Goal: Task Accomplishment & Management: Use online tool/utility

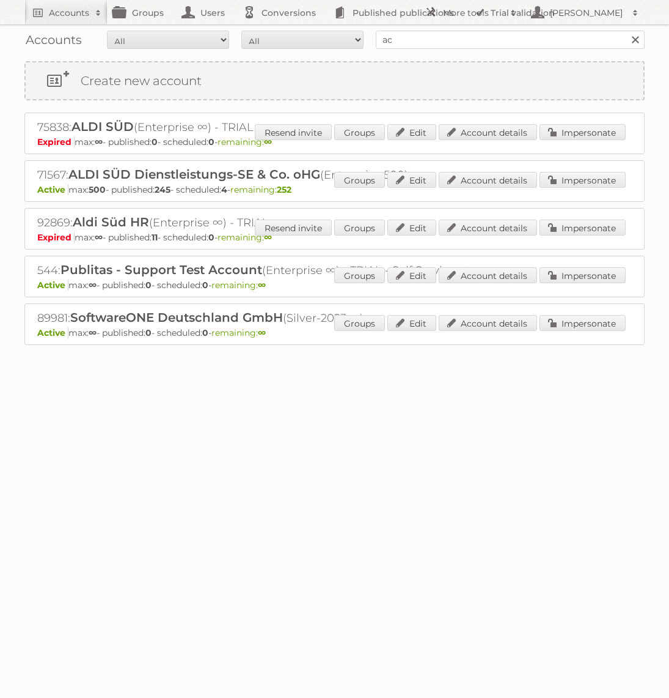
type input "Action"
click at [626, 31] on input "Search" at bounding box center [635, 40] width 18 height 18
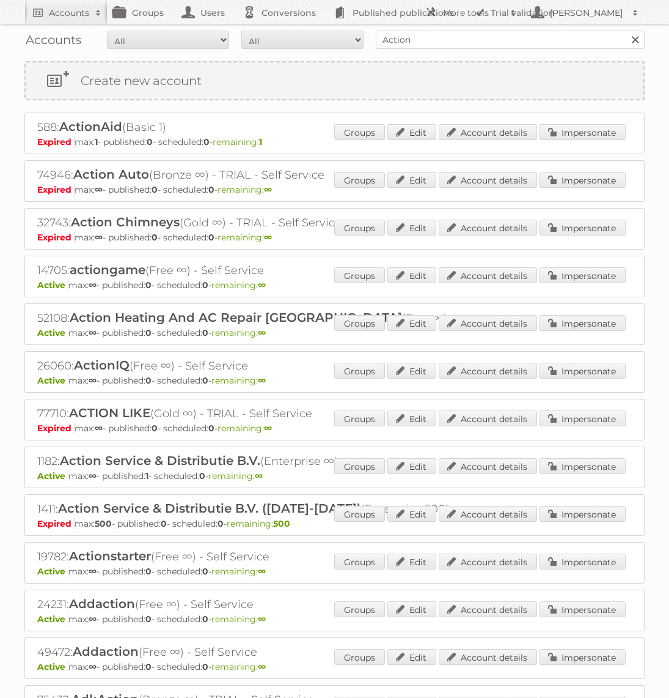
click at [595, 448] on div "1182: Action Service & Distributie B.V. (Enterprise ∞) Active max: ∞ - publishe…" at bounding box center [334, 467] width 621 height 42
click at [587, 458] on link "Impersonate" at bounding box center [583, 466] width 86 height 16
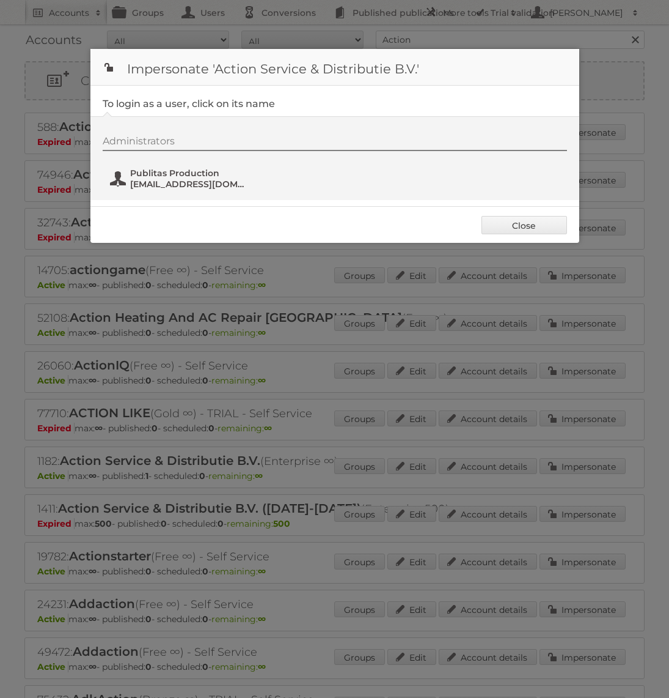
click at [190, 171] on span "Publitas Production" at bounding box center [189, 173] width 119 height 11
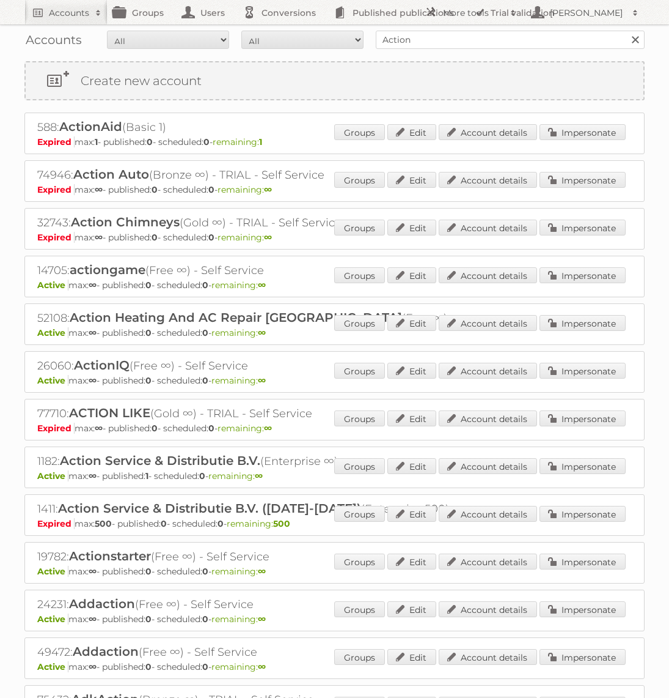
click at [465, 31] on div "Action Search" at bounding box center [510, 40] width 269 height 18
click at [390, 34] on input "Action" at bounding box center [510, 40] width 269 height 18
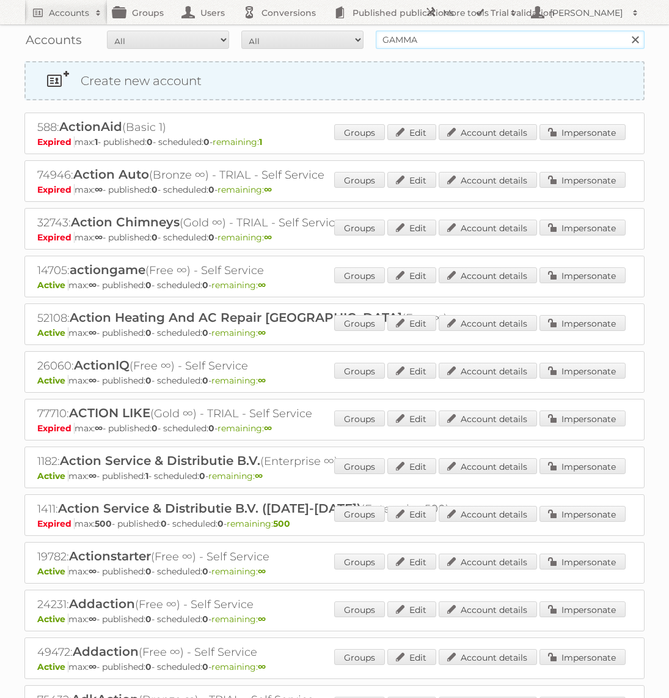
type input "GAMMA"
click at [626, 31] on input "Search" at bounding box center [635, 40] width 18 height 18
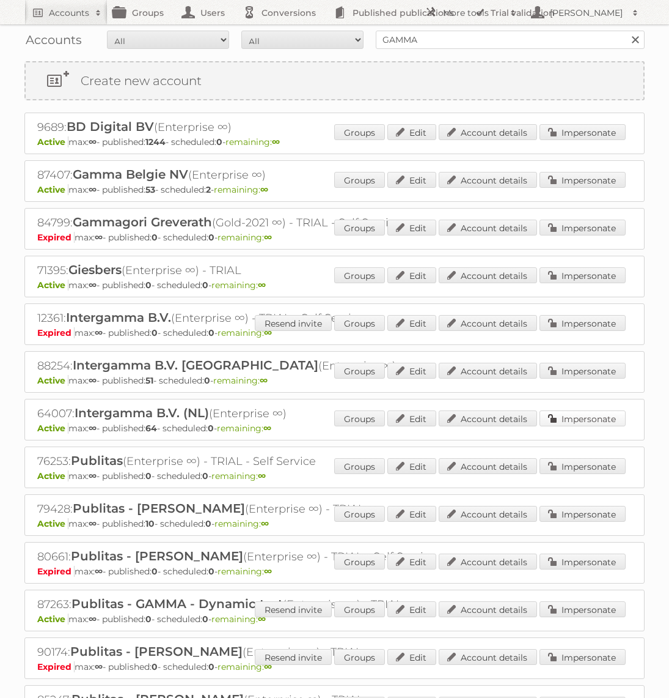
click at [566, 410] on link "Impersonate" at bounding box center [583, 418] width 86 height 16
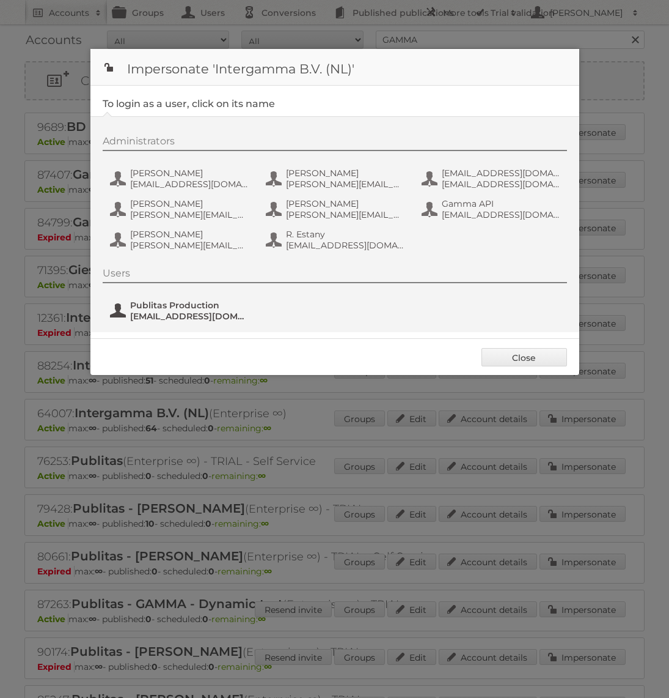
click at [175, 317] on span "fs+gamma@publitas.com" at bounding box center [189, 316] width 119 height 11
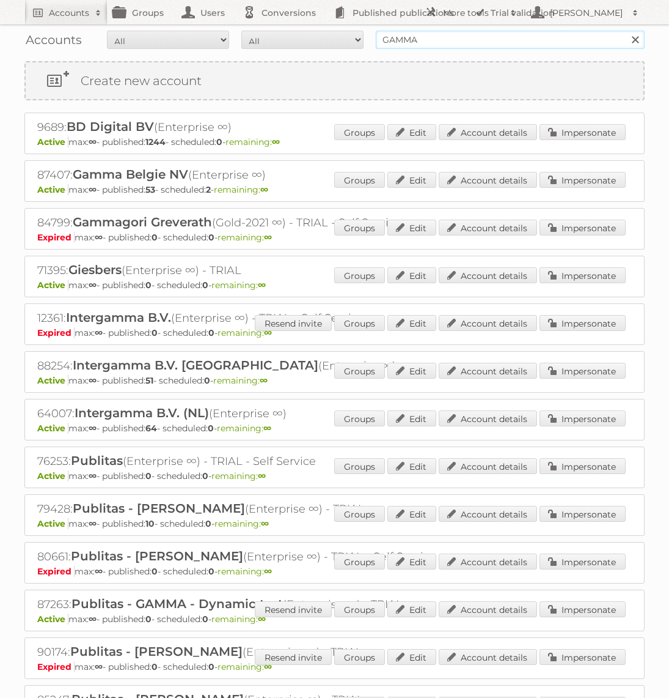
click at [434, 43] on input "GAMMA" at bounding box center [510, 40] width 269 height 18
type input "Action PIA"
click at [626, 31] on input "Search" at bounding box center [635, 40] width 18 height 18
